Goal: Task Accomplishment & Management: Use online tool/utility

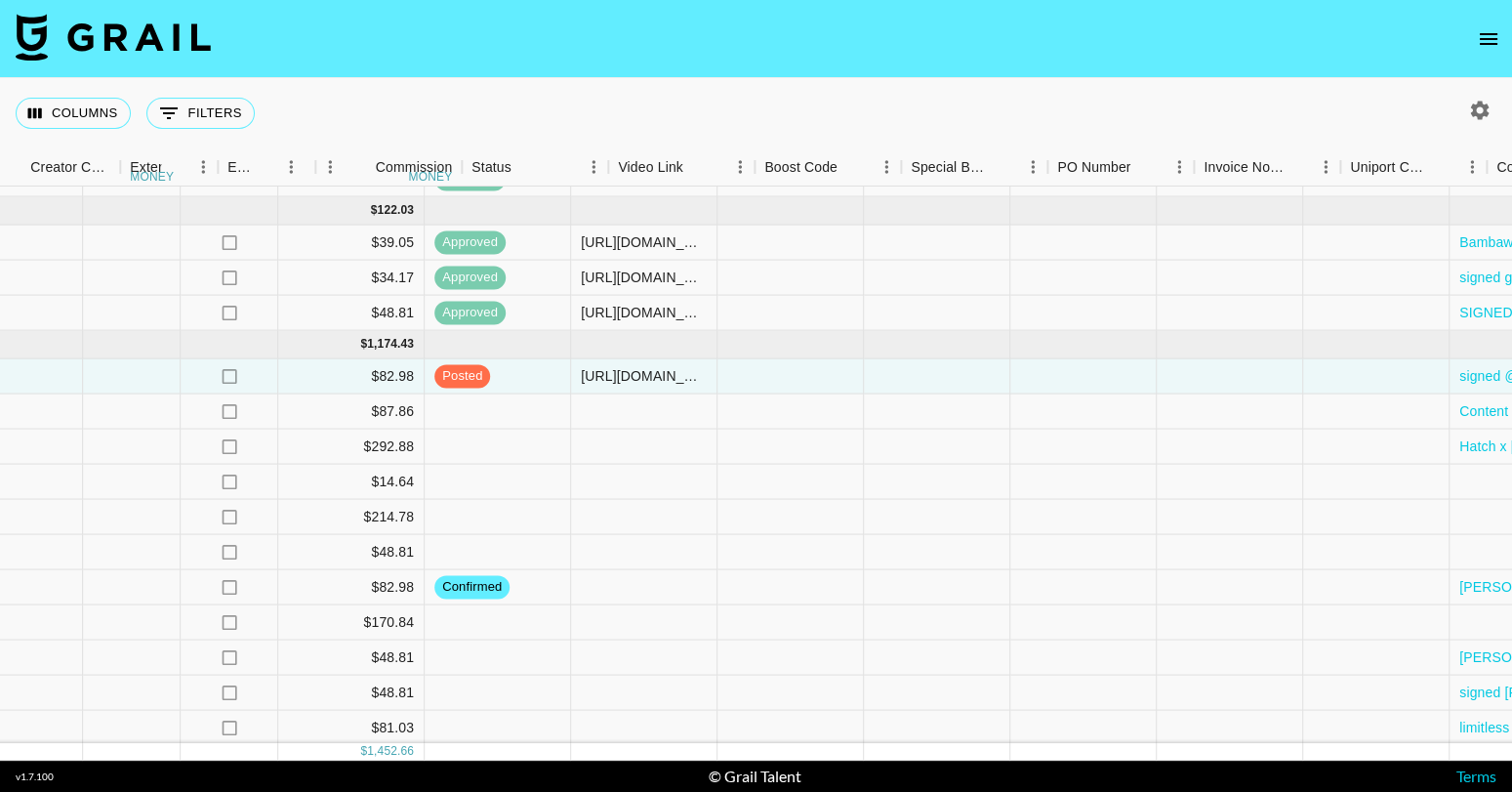
scroll to position [151, 2043]
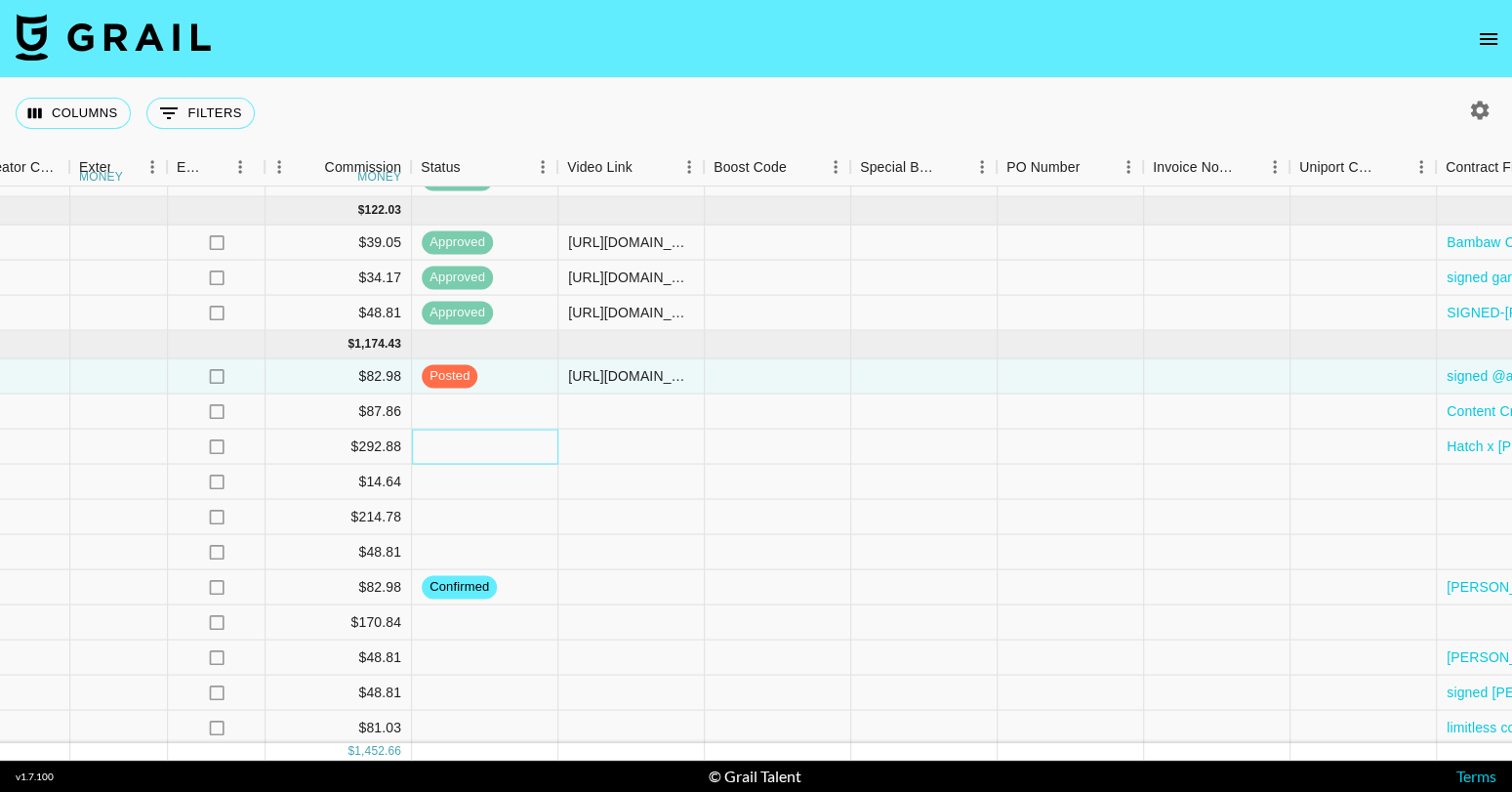
click at [471, 442] on div at bounding box center [485, 446] width 146 height 35
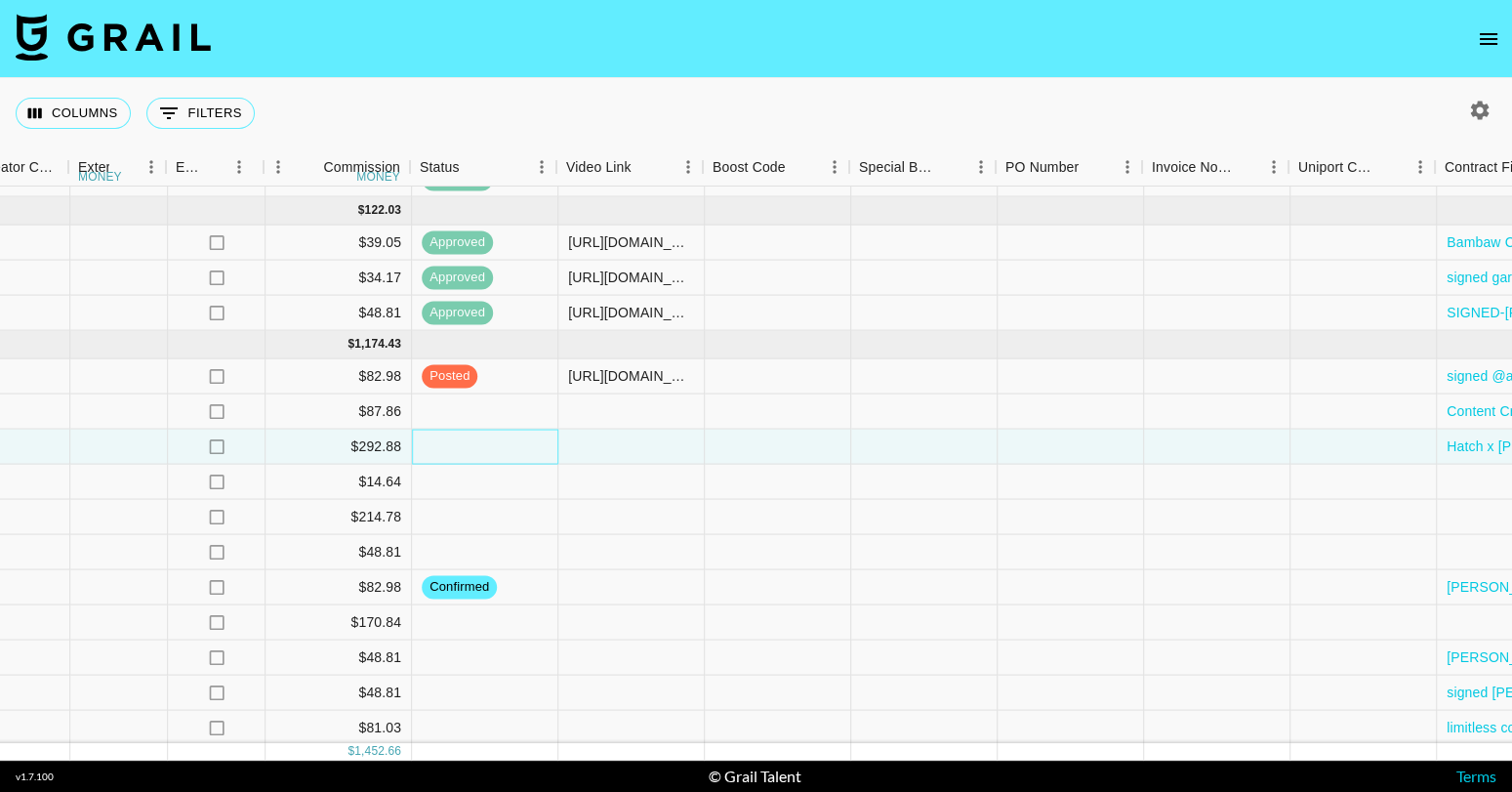
scroll to position [151, 2632]
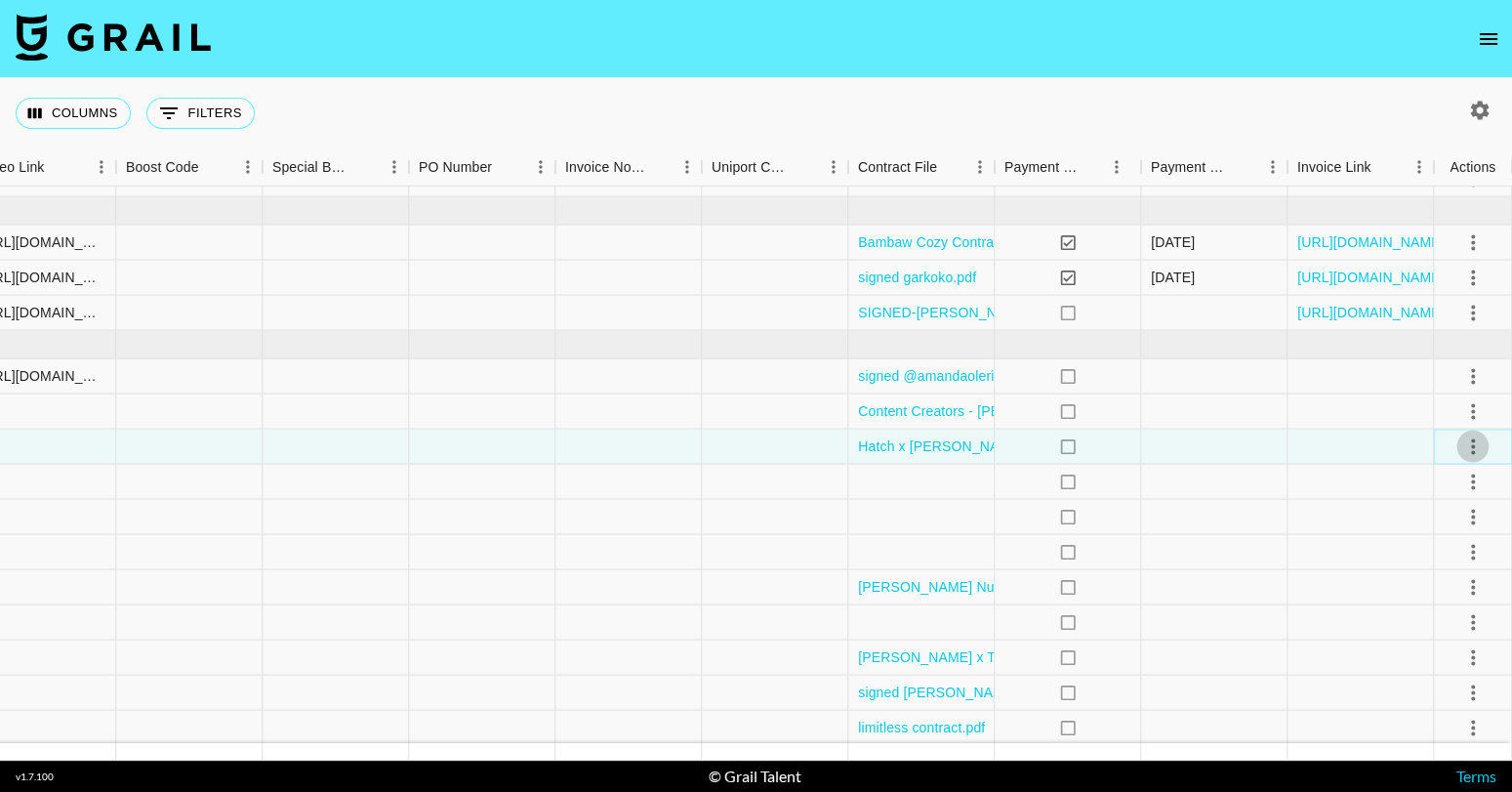
click at [1471, 445] on icon "select merge strategy" at bounding box center [1473, 446] width 4 height 16
click at [1207, 123] on div "Columns 0 Filters + Booking" at bounding box center [756, 113] width 1512 height 71
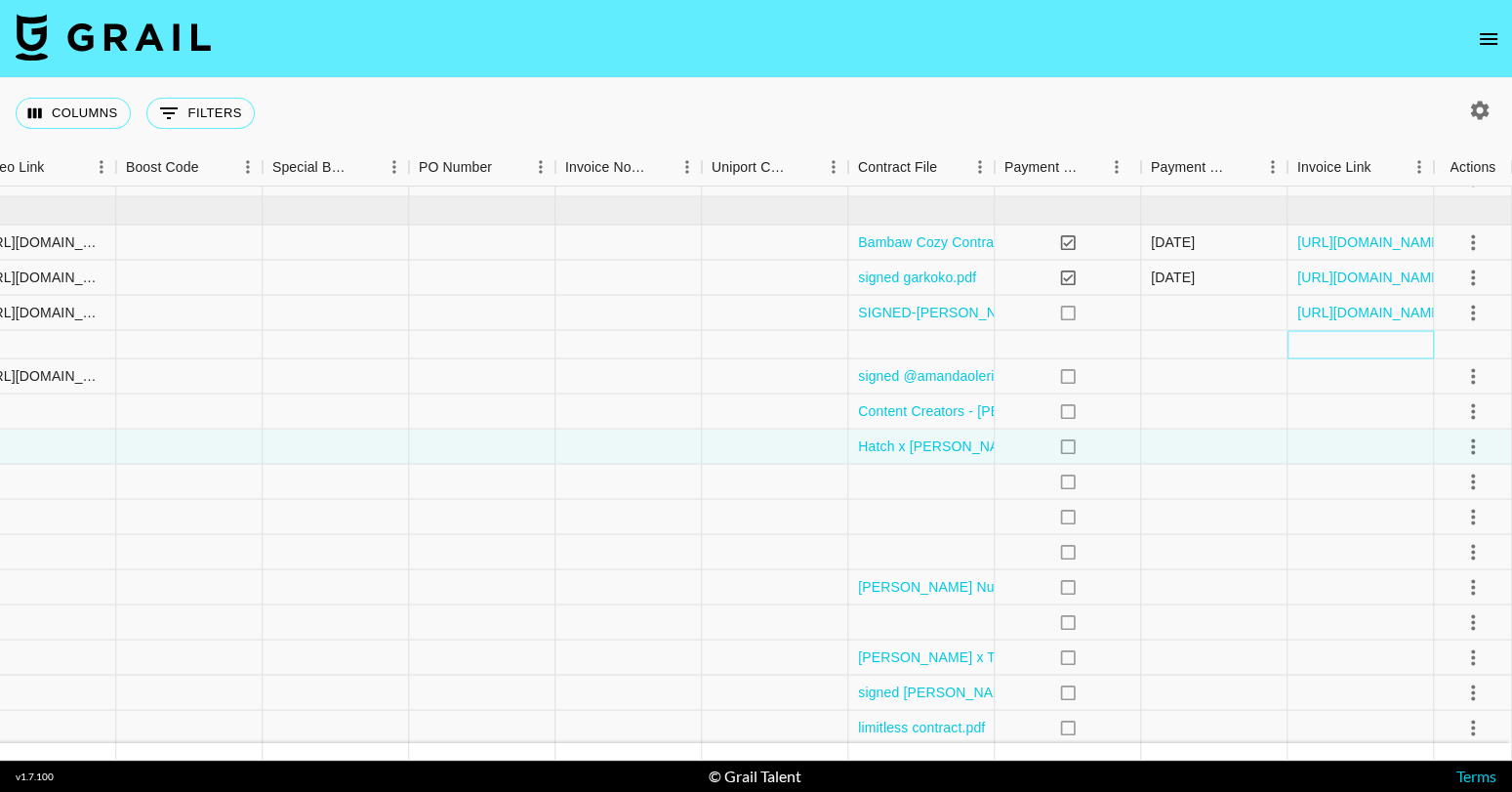
click at [1361, 348] on div at bounding box center [1361, 345] width 146 height 28
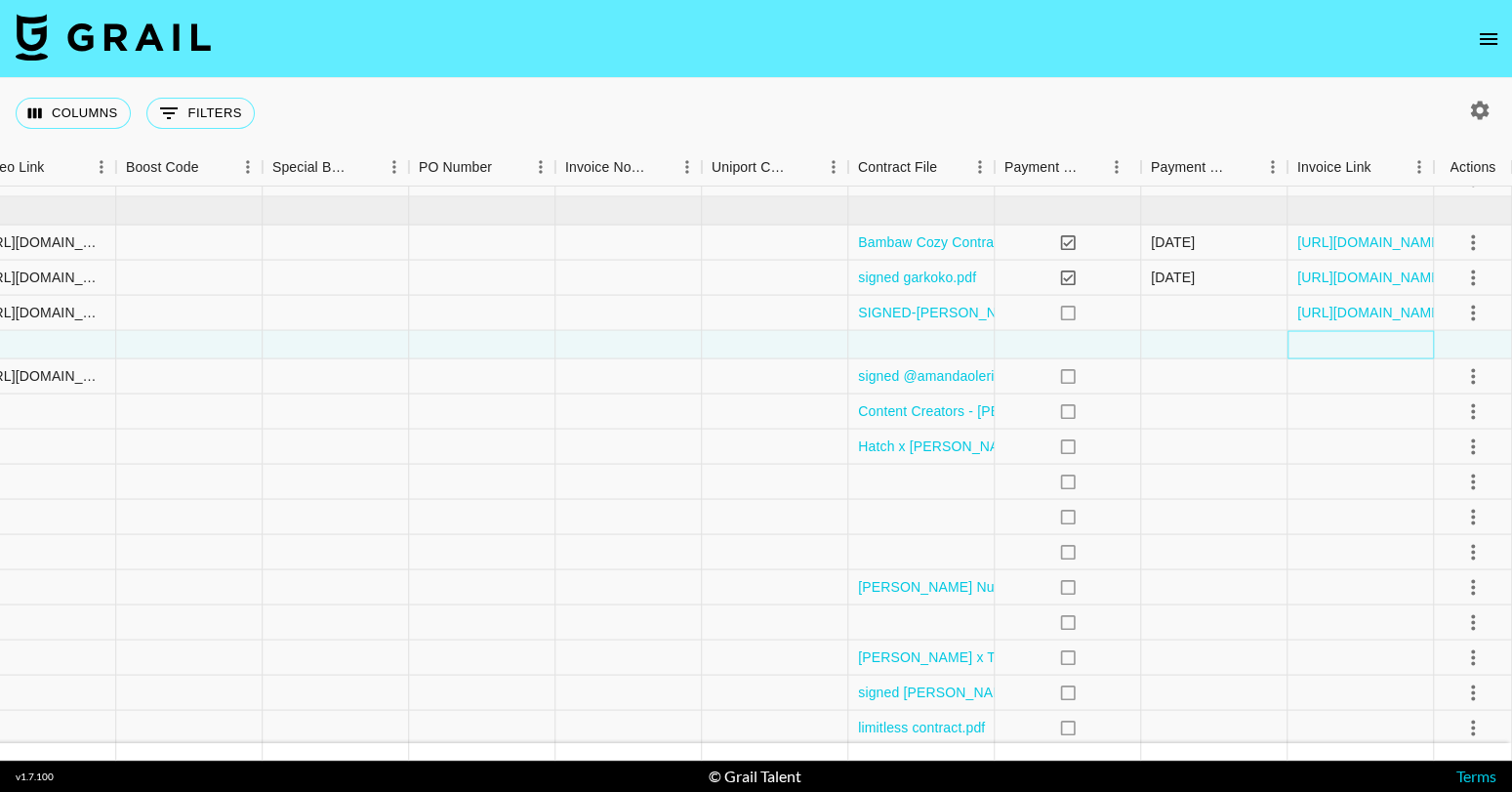
click at [1361, 348] on div at bounding box center [1361, 345] width 146 height 28
click at [1338, 343] on div at bounding box center [1361, 345] width 146 height 28
click at [1384, 346] on div at bounding box center [1361, 345] width 146 height 28
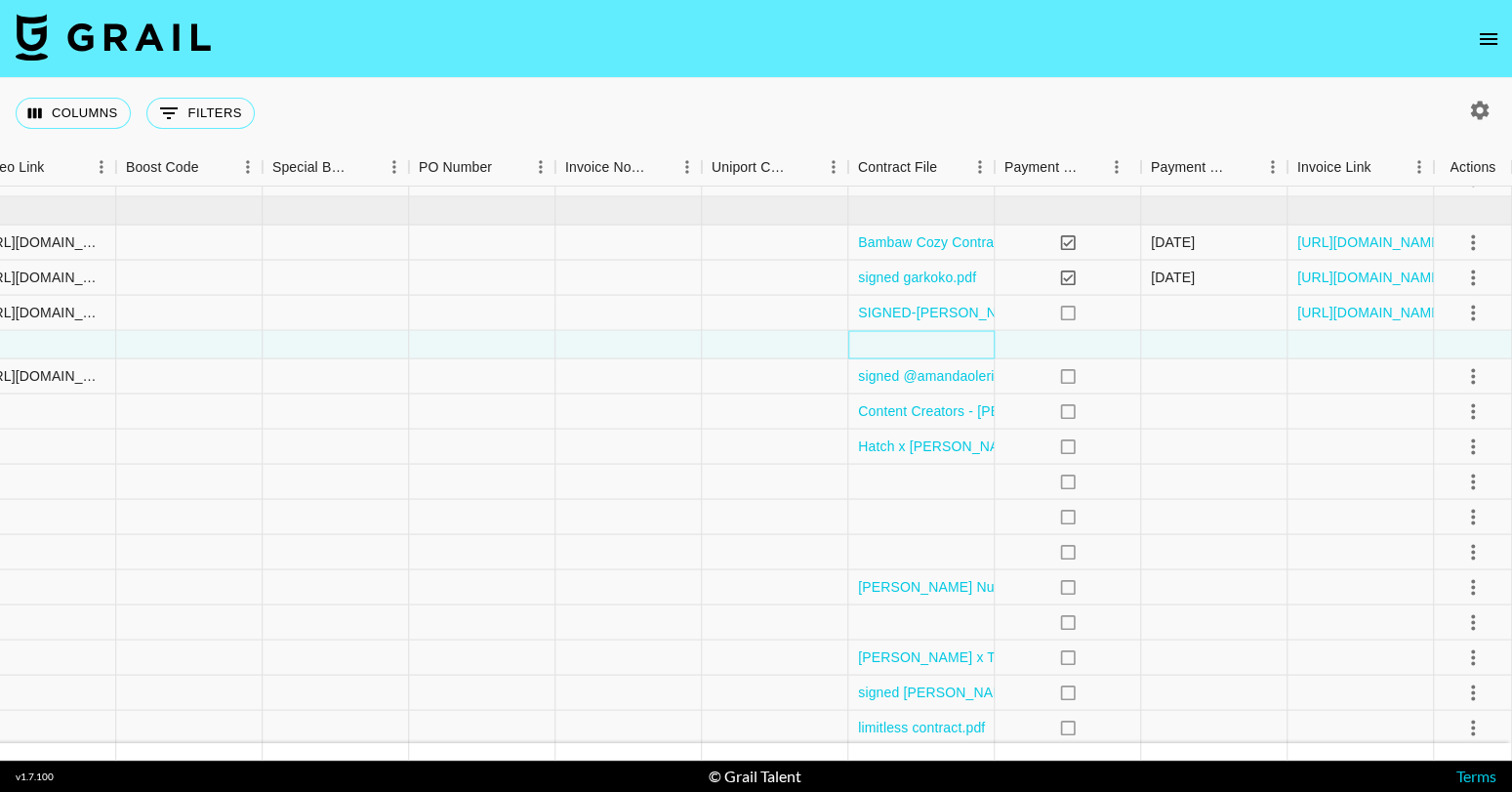
click at [916, 349] on div at bounding box center [921, 345] width 146 height 28
click at [884, 341] on div at bounding box center [921, 345] width 146 height 28
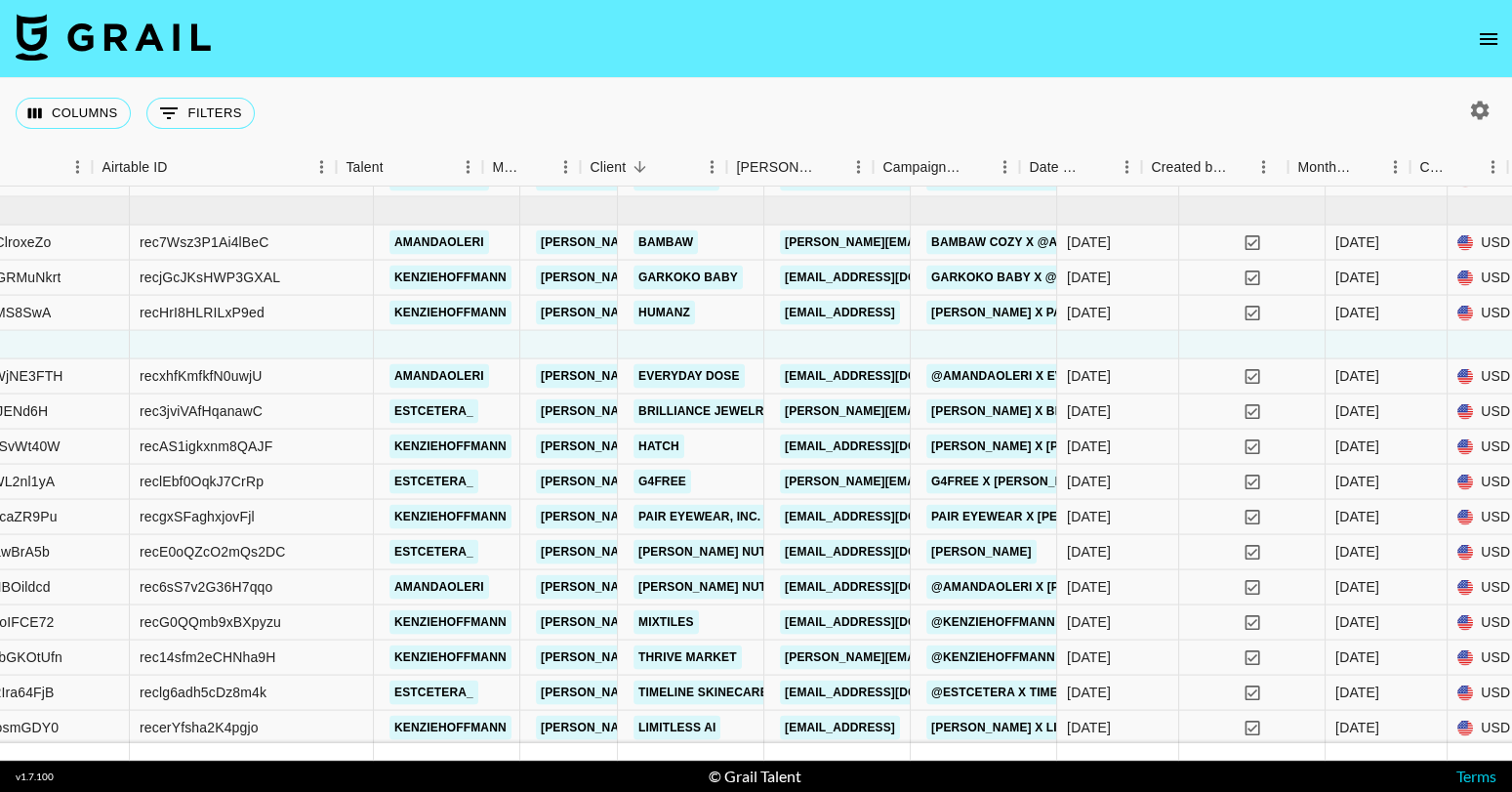
scroll to position [151, 184]
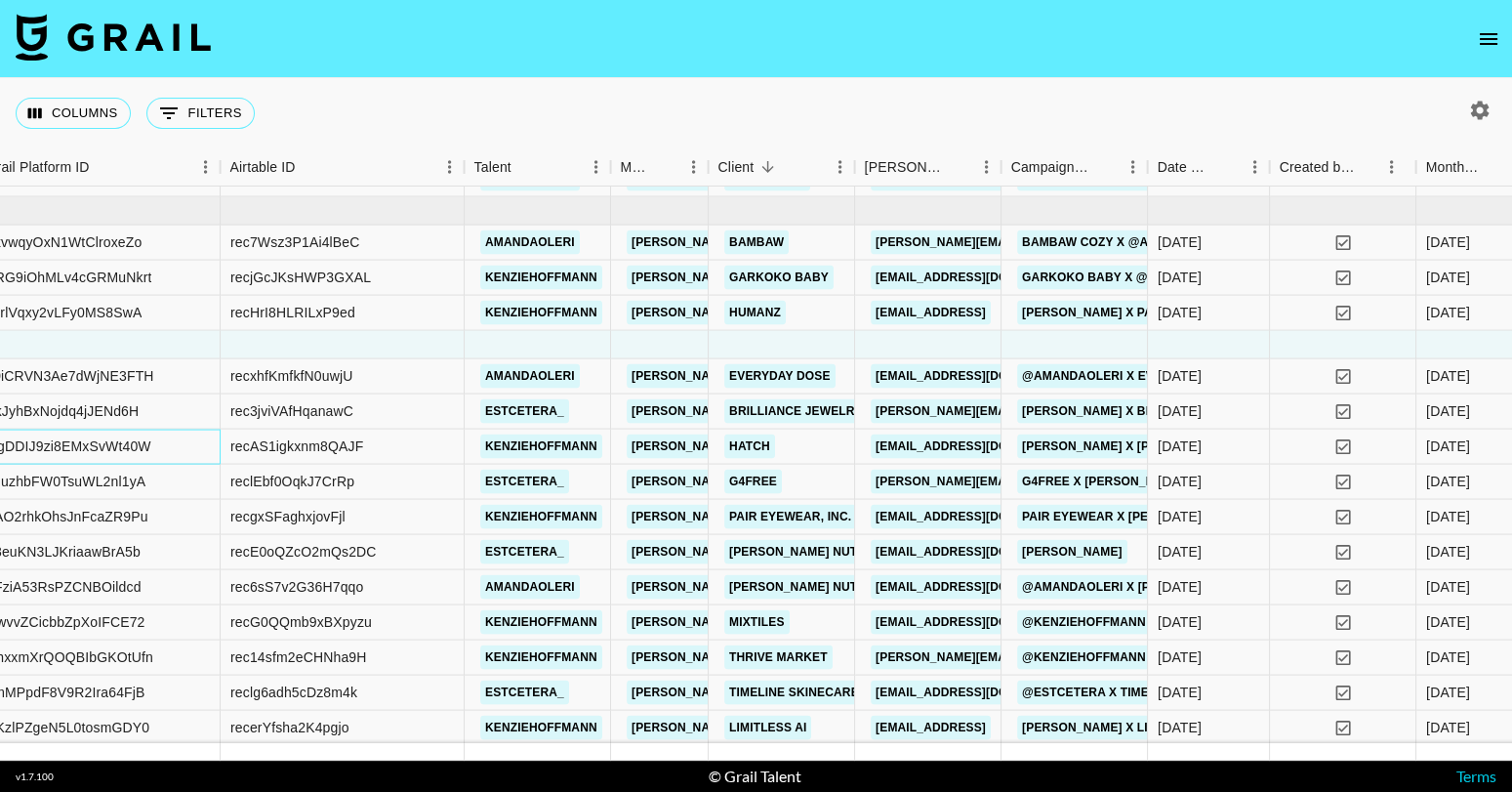
click at [37, 445] on div "OgDDIJ9zi8EMxSvWt40W" at bounding box center [69, 446] width 165 height 20
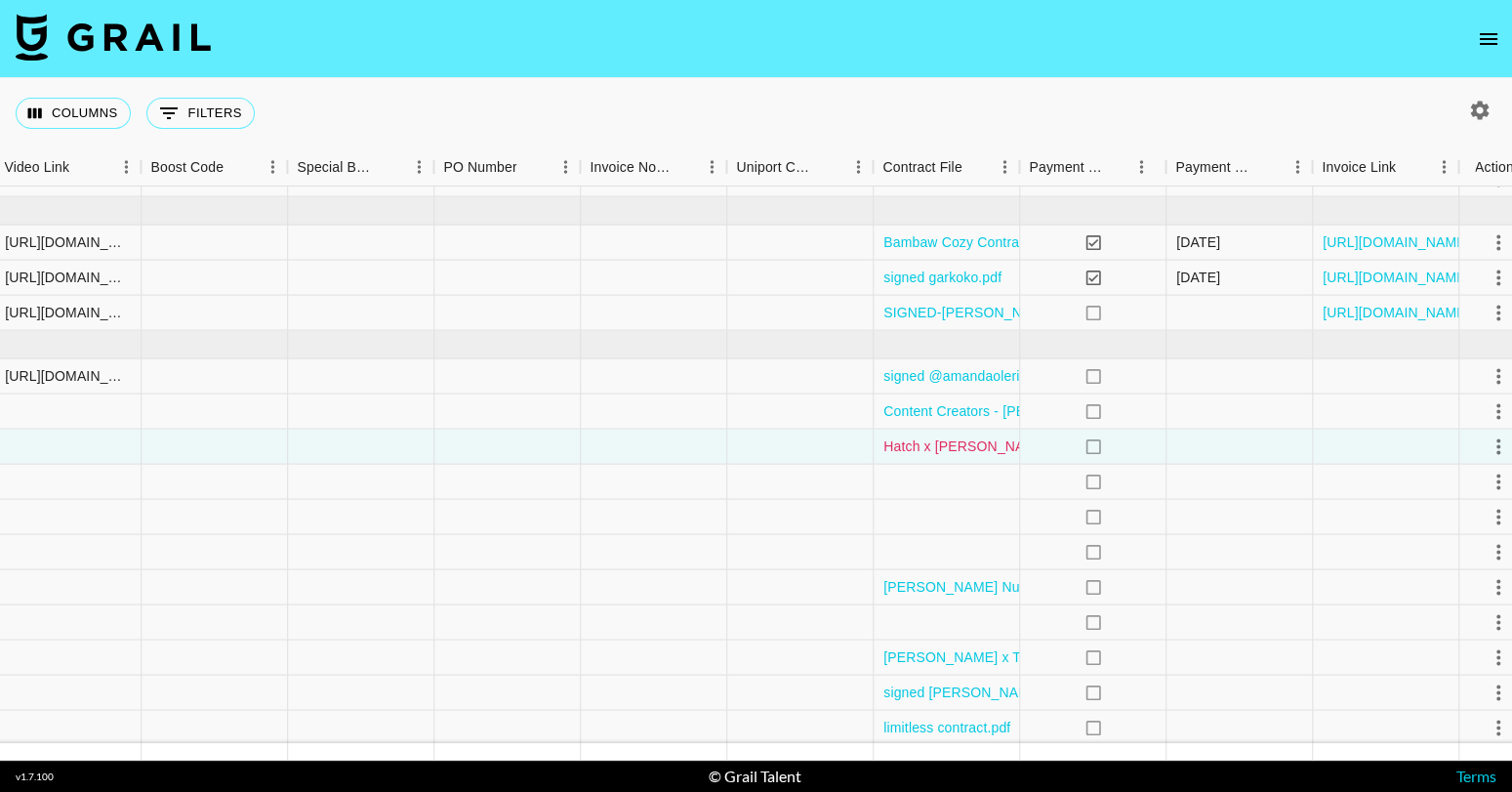
scroll to position [151, 2632]
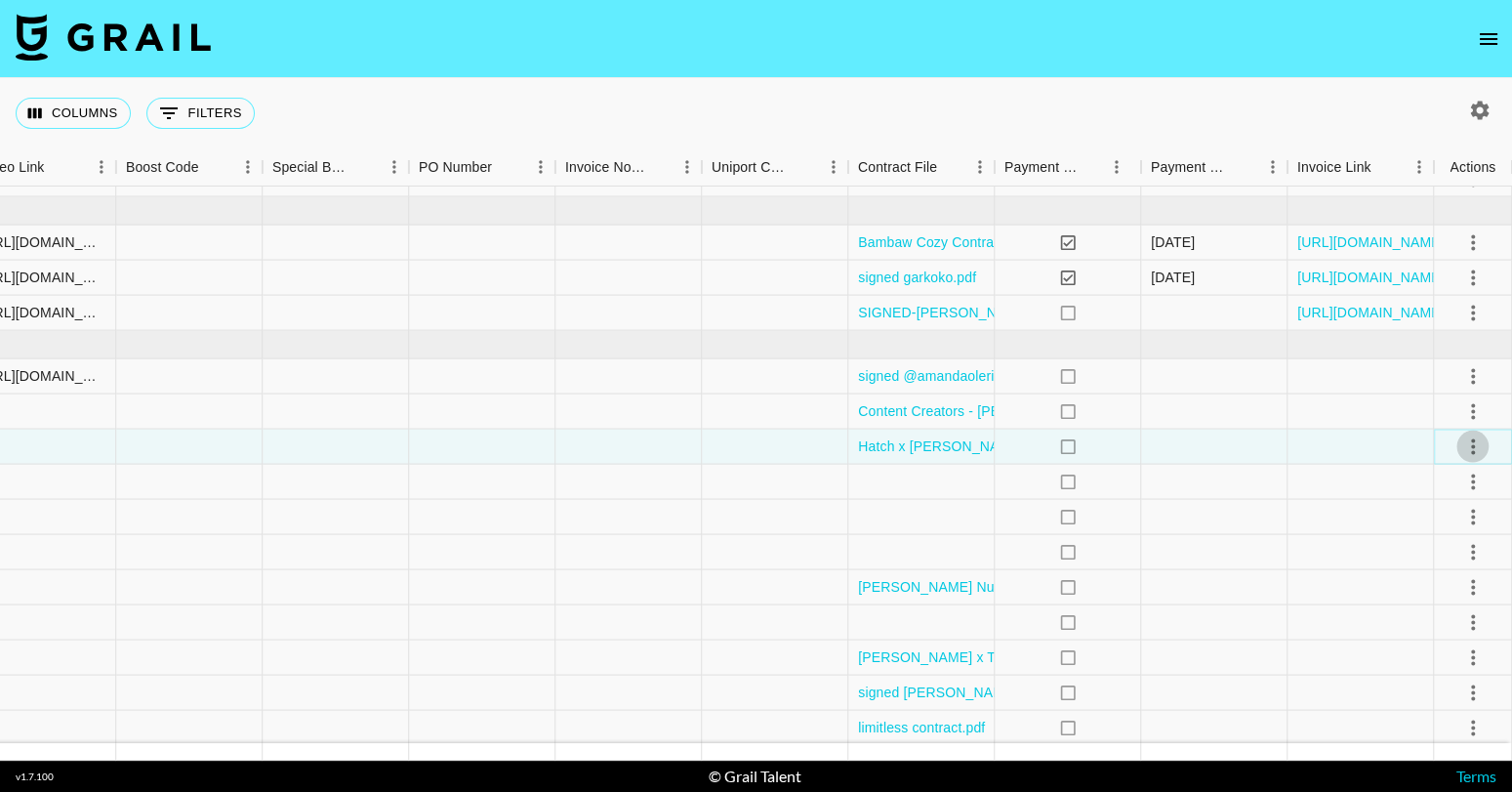
click at [1471, 443] on icon "select merge strategy" at bounding box center [1473, 446] width 4 height 16
click at [1448, 482] on li "Confirm" at bounding box center [1448, 485] width 126 height 35
click at [1471, 553] on li "Draft Created" at bounding box center [1448, 556] width 126 height 35
click at [1260, 110] on div "Columns 0 Filters + Booking" at bounding box center [756, 113] width 1512 height 71
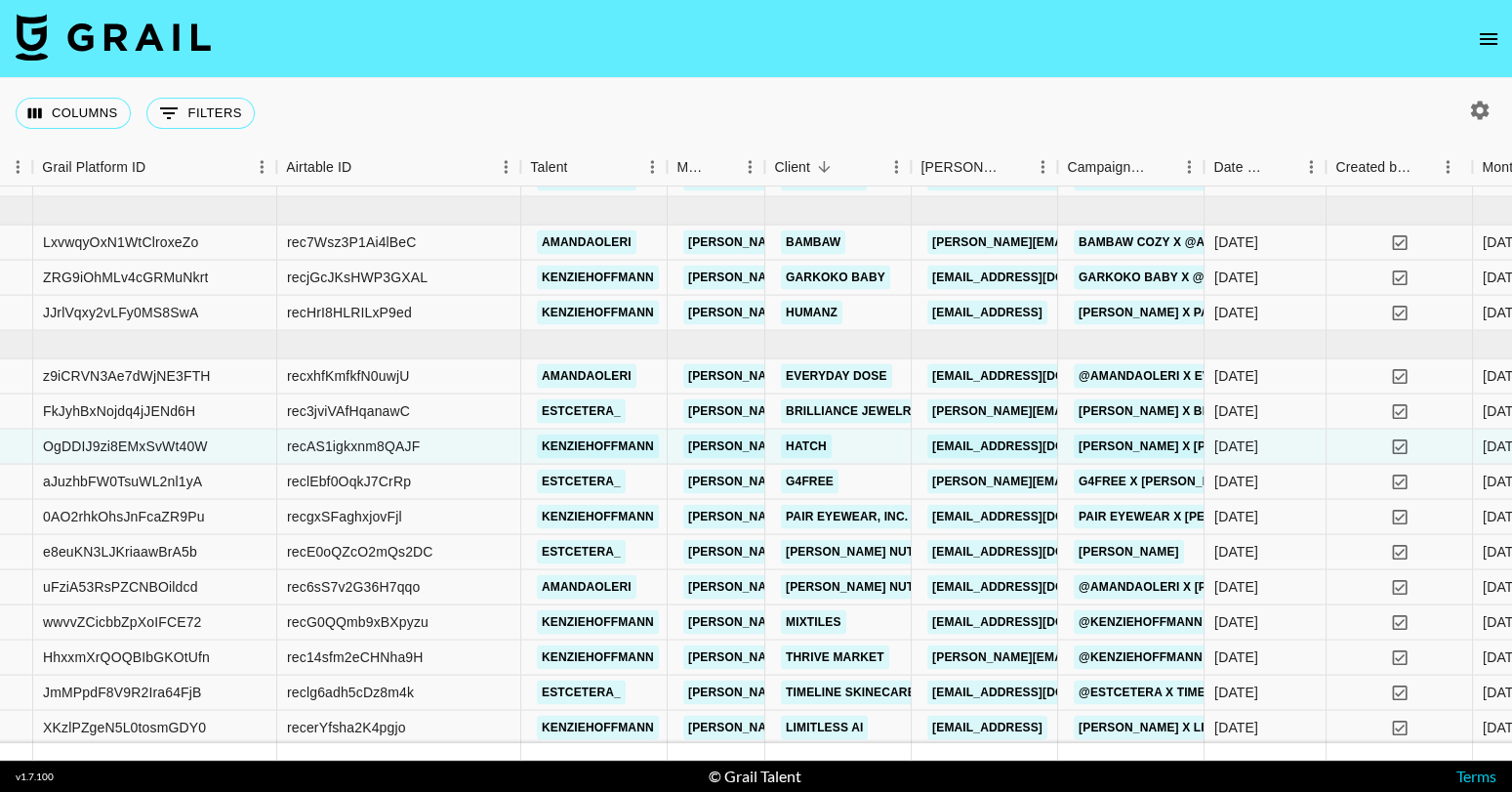
scroll to position [151, 104]
